Goal: Navigation & Orientation: Find specific page/section

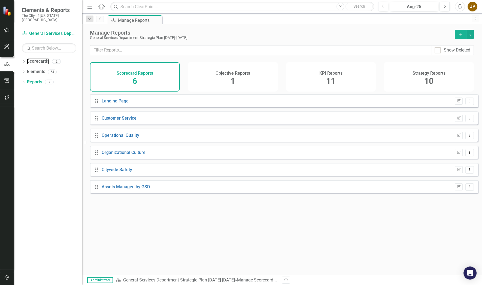
click at [31, 59] on link "Scorecards" at bounding box center [38, 61] width 22 height 6
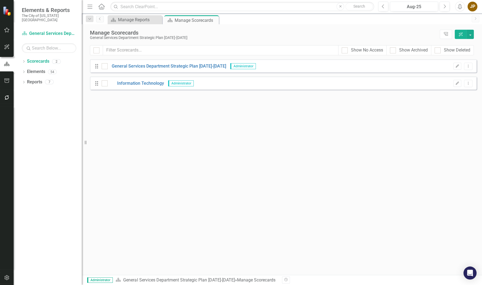
click at [51, 69] on div "54" at bounding box center [52, 71] width 9 height 5
click at [25, 71] on icon "Dropdown" at bounding box center [24, 72] width 4 height 3
click at [129, 15] on div "Scorecard Manage Reports Close" at bounding box center [135, 19] width 54 height 9
click at [35, 80] on icon "Objective" at bounding box center [32, 82] width 5 height 4
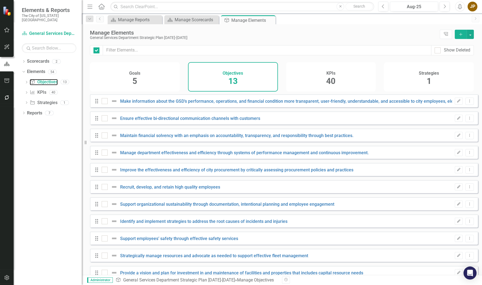
checkbox input "false"
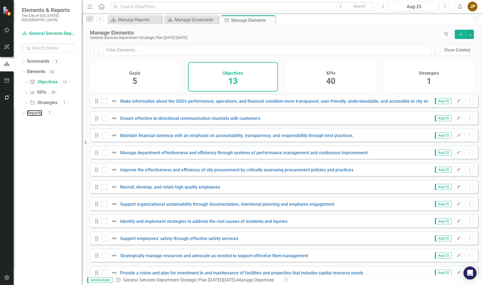
click at [41, 110] on link "Reports" at bounding box center [34, 113] width 15 height 6
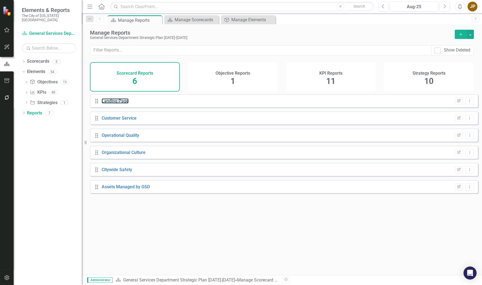
click at [102, 103] on link "Landing Page" at bounding box center [115, 100] width 27 height 5
